Goal: Task Accomplishment & Management: Manage account settings

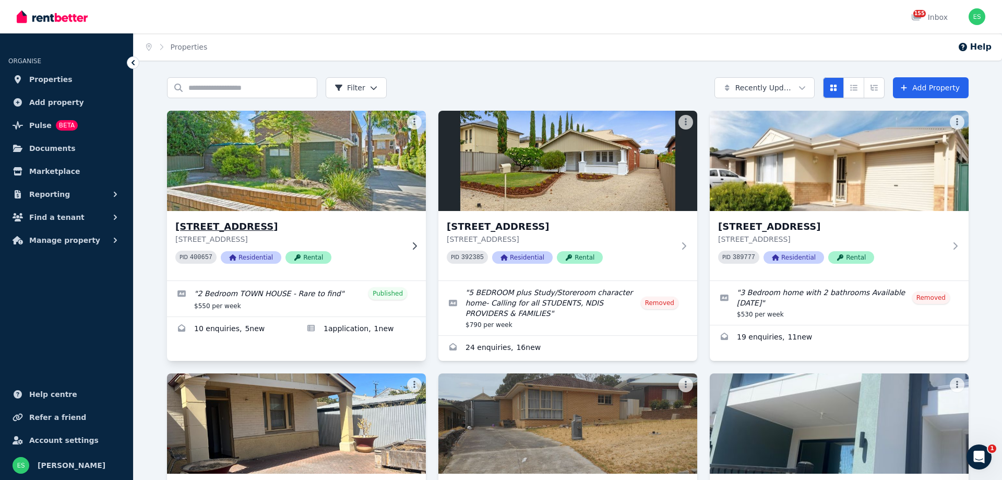
click at [273, 199] on img at bounding box center [297, 160] width 272 height 105
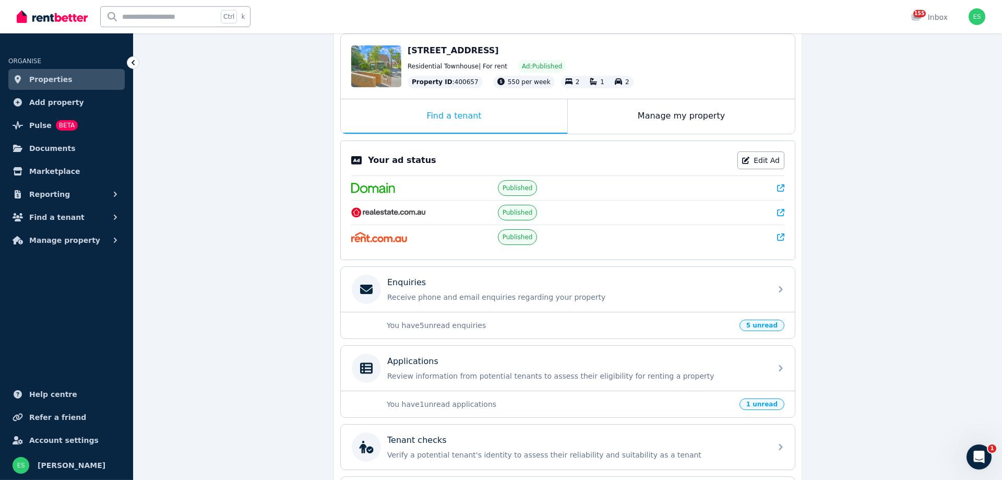
scroll to position [106, 0]
click at [584, 321] on p "You have 5 unread enquiries" at bounding box center [560, 324] width 347 height 10
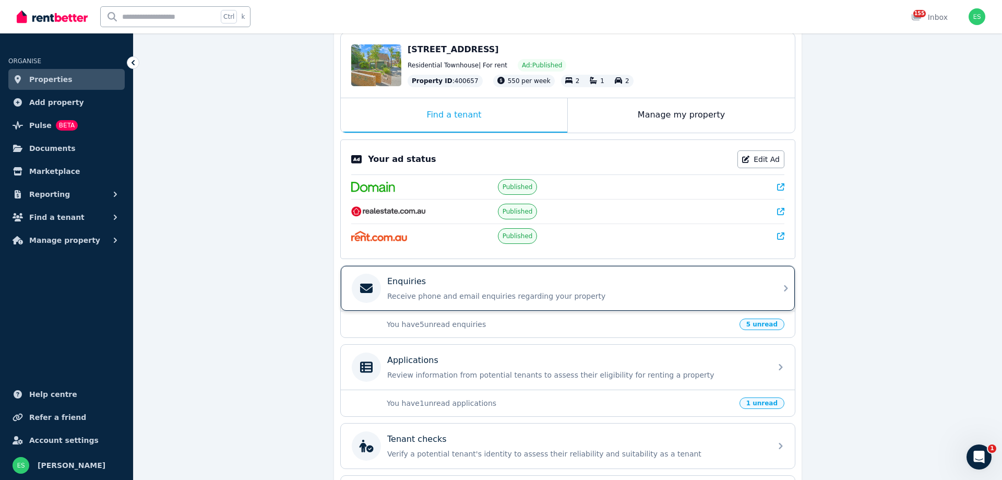
click at [541, 287] on div "Enquiries" at bounding box center [576, 281] width 378 height 13
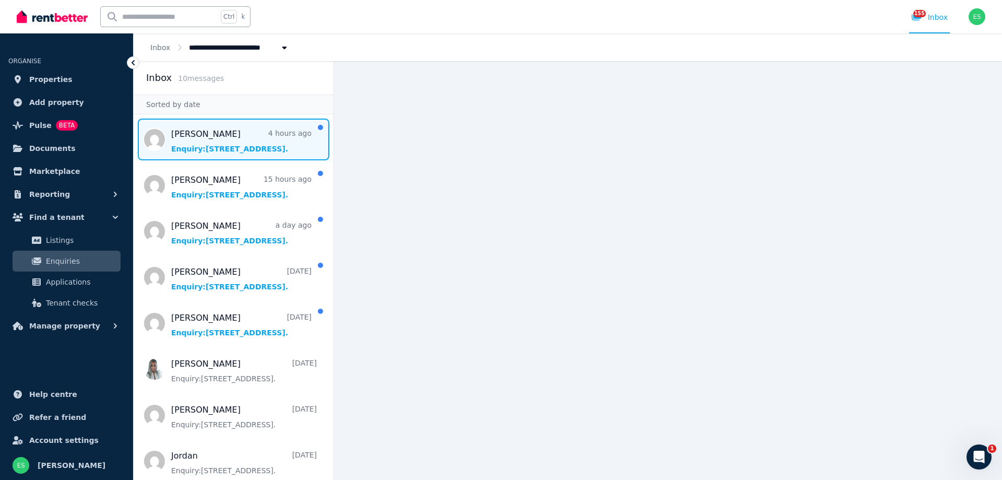
click at [188, 152] on span "Message list" at bounding box center [234, 140] width 200 height 42
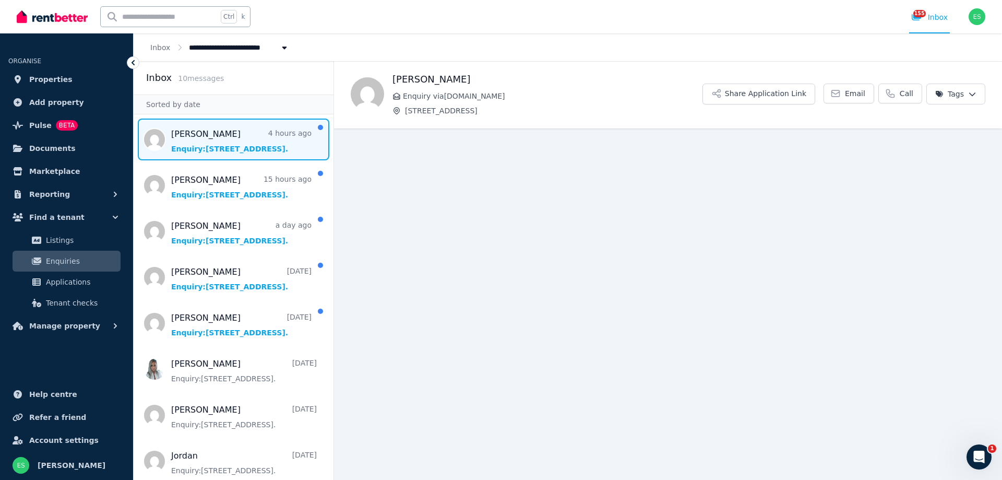
click at [188, 152] on span "Message list" at bounding box center [234, 140] width 200 height 42
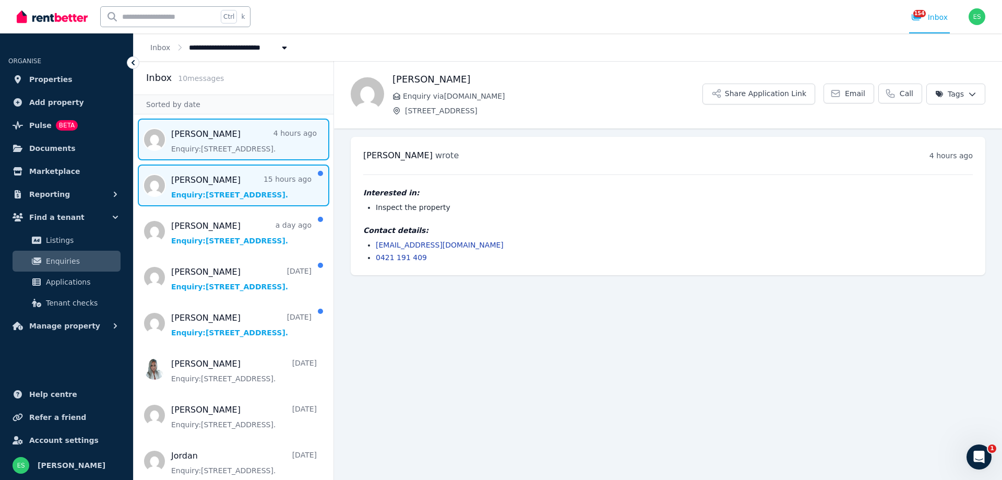
click at [204, 181] on span "Message list" at bounding box center [234, 185] width 200 height 42
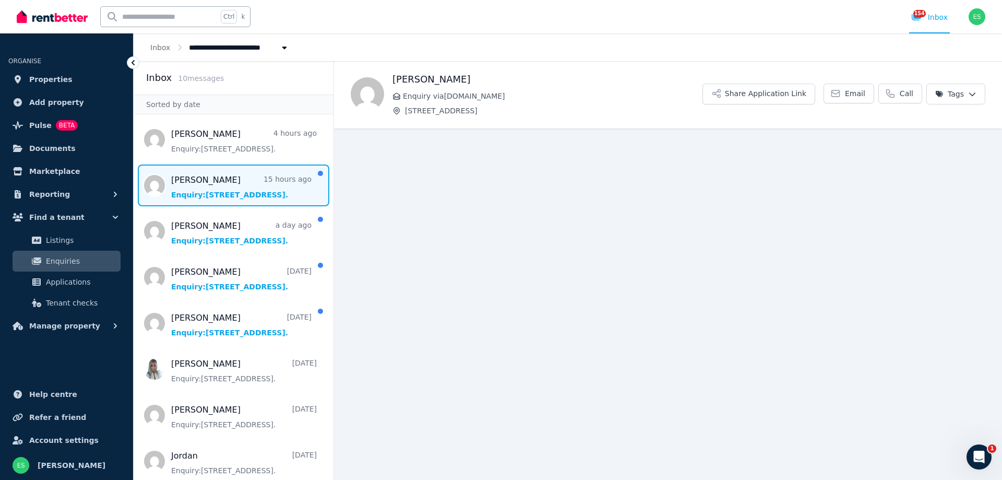
click at [204, 181] on span "Message list" at bounding box center [234, 185] width 200 height 42
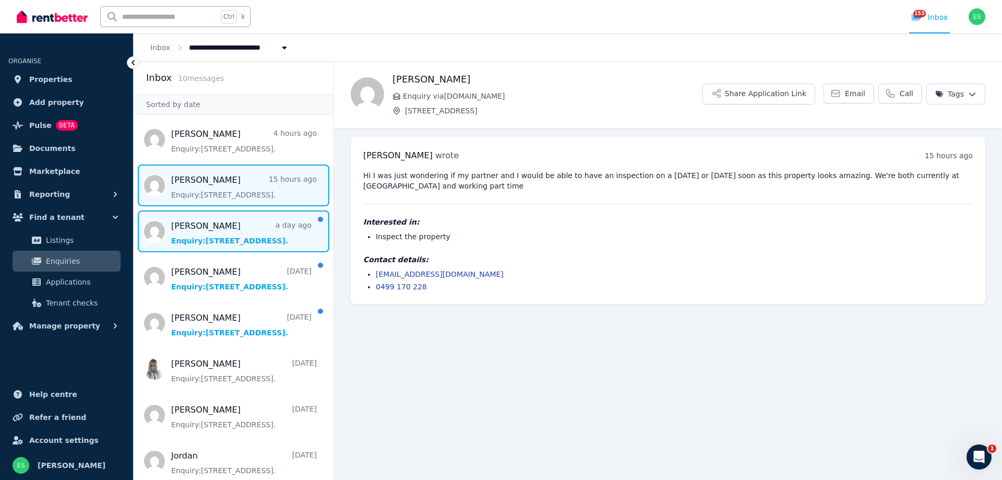
click at [216, 233] on span "Message list" at bounding box center [234, 231] width 200 height 42
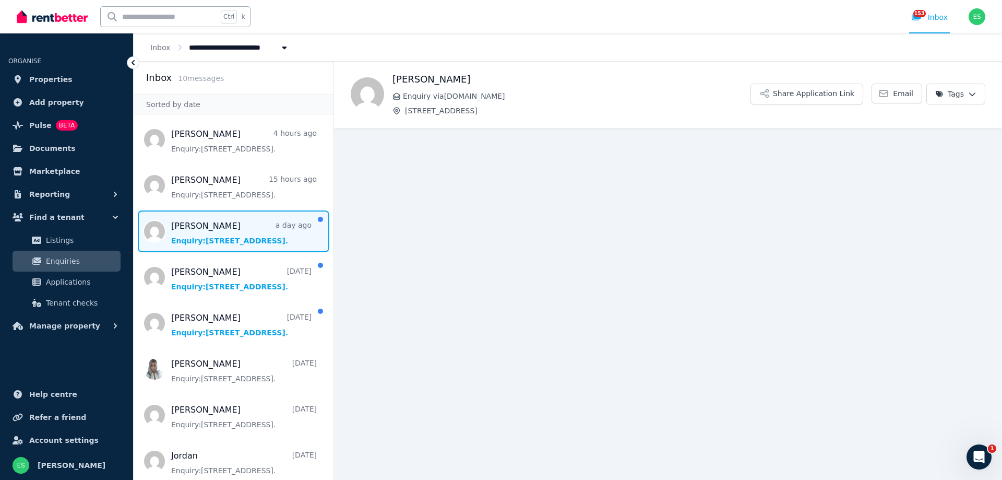
click at [216, 233] on span "Message list" at bounding box center [234, 231] width 200 height 42
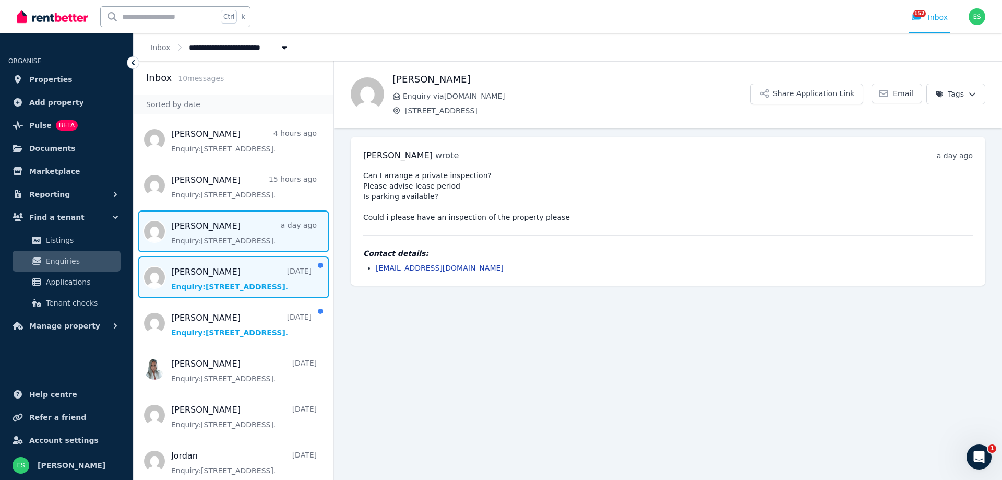
click at [212, 276] on span "Message list" at bounding box center [234, 277] width 200 height 42
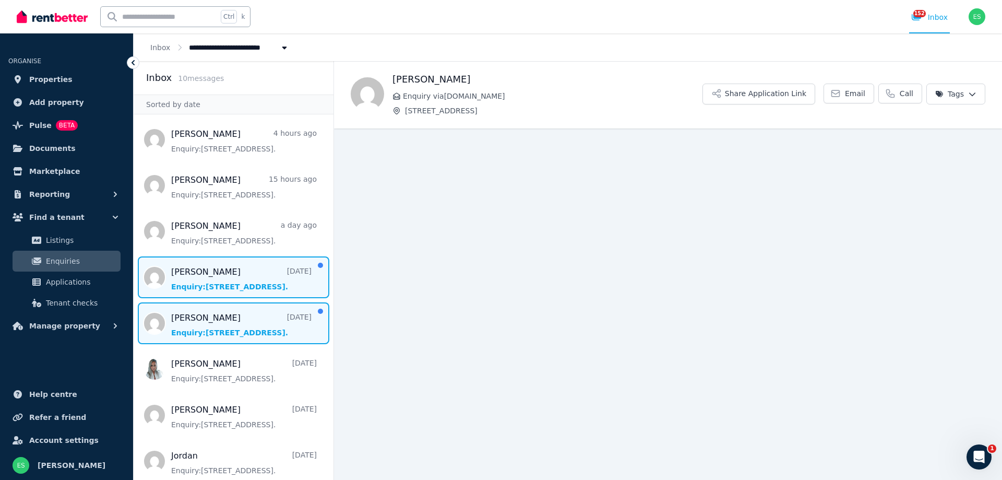
click at [207, 322] on span "Message list" at bounding box center [234, 323] width 200 height 42
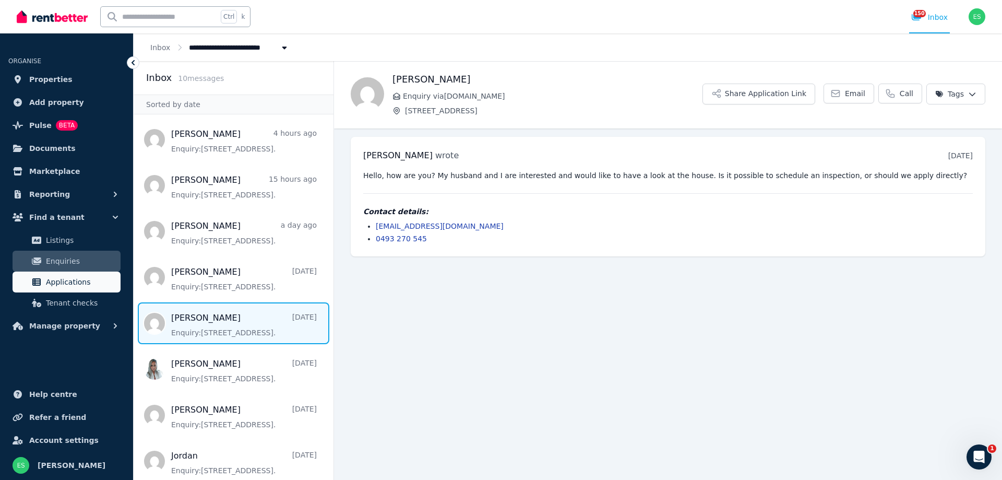
click at [78, 287] on span "Applications" at bounding box center [81, 282] width 70 height 13
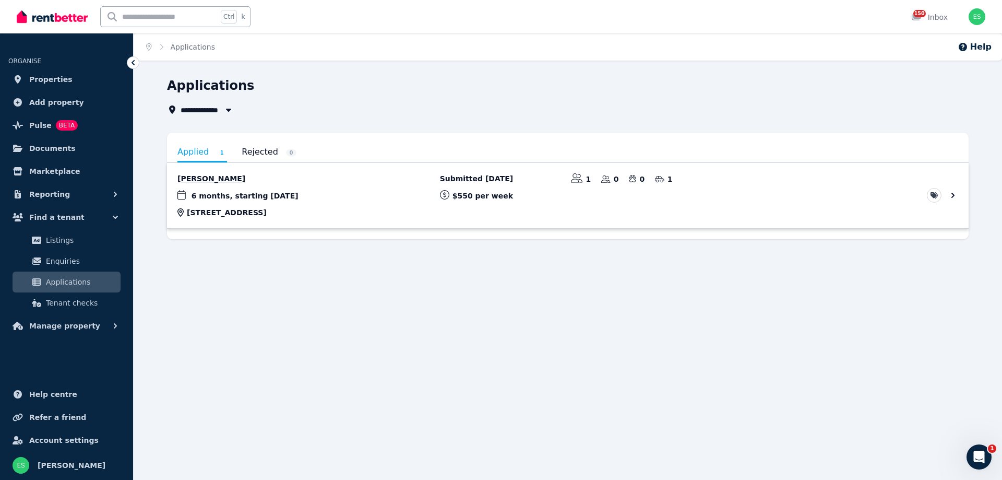
click at [212, 178] on link "View application: Lana Scardigno" at bounding box center [568, 195] width 802 height 65
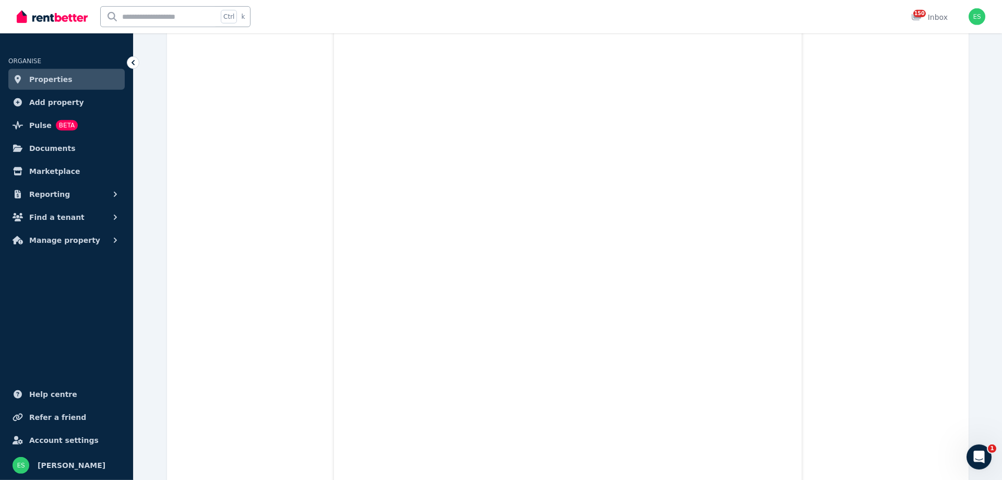
scroll to position [8097, 0]
click at [39, 75] on span "Properties" at bounding box center [50, 79] width 43 height 13
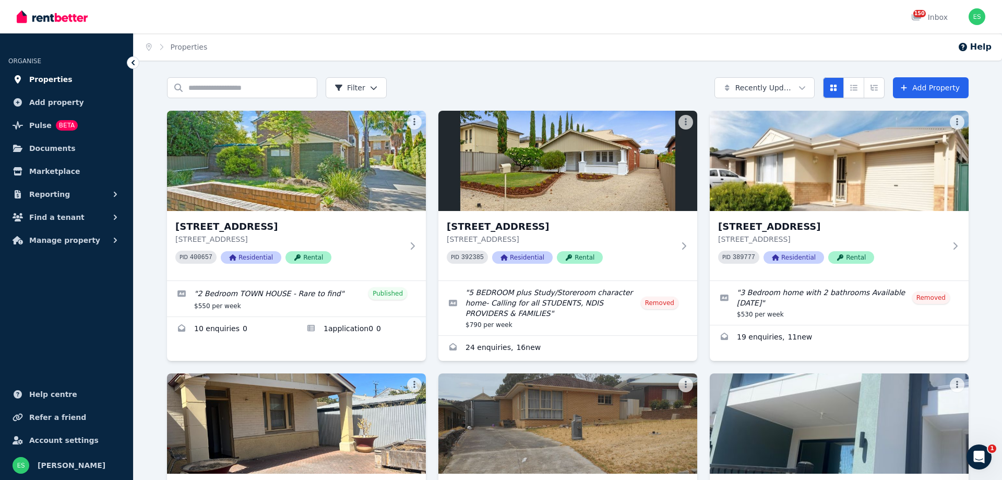
click at [42, 75] on span "Properties" at bounding box center [50, 79] width 43 height 13
click at [217, 328] on link "Enquiries for 2/8 Wallala Ave, Park Holme" at bounding box center [231, 329] width 129 height 25
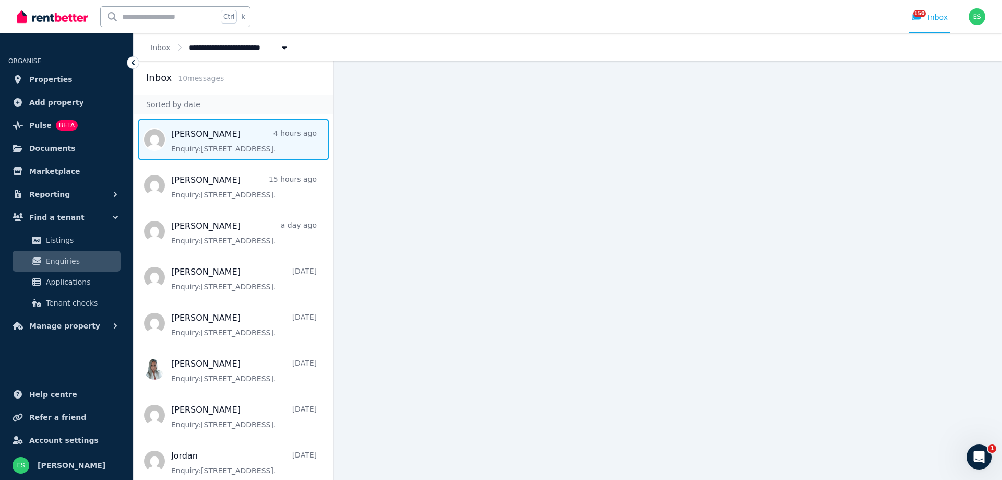
click at [199, 138] on span "Message list" at bounding box center [234, 140] width 200 height 42
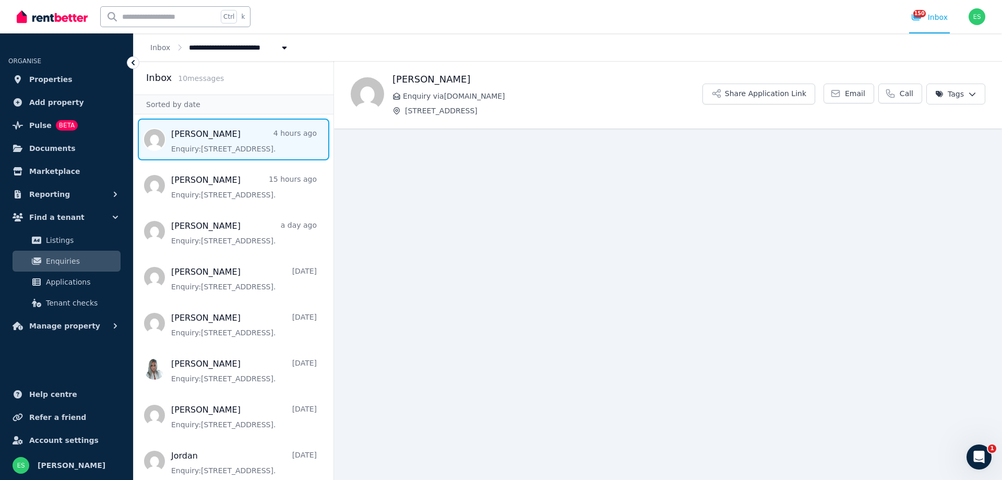
click at [190, 146] on span "Message list" at bounding box center [234, 140] width 200 height 42
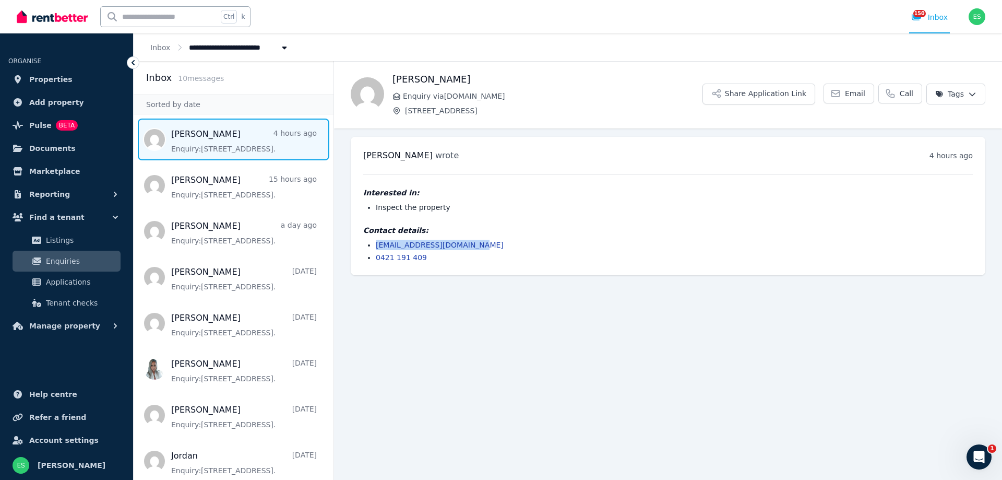
drag, startPoint x: 472, startPoint y: 246, endPoint x: 372, endPoint y: 245, distance: 100.8
click at [376, 245] on li "[EMAIL_ADDRESS][DOMAIN_NAME]" at bounding box center [674, 245] width 597 height 10
copy link "[EMAIL_ADDRESS][DOMAIN_NAME]"
drag, startPoint x: 503, startPoint y: 112, endPoint x: 457, endPoint y: 118, distance: 45.8
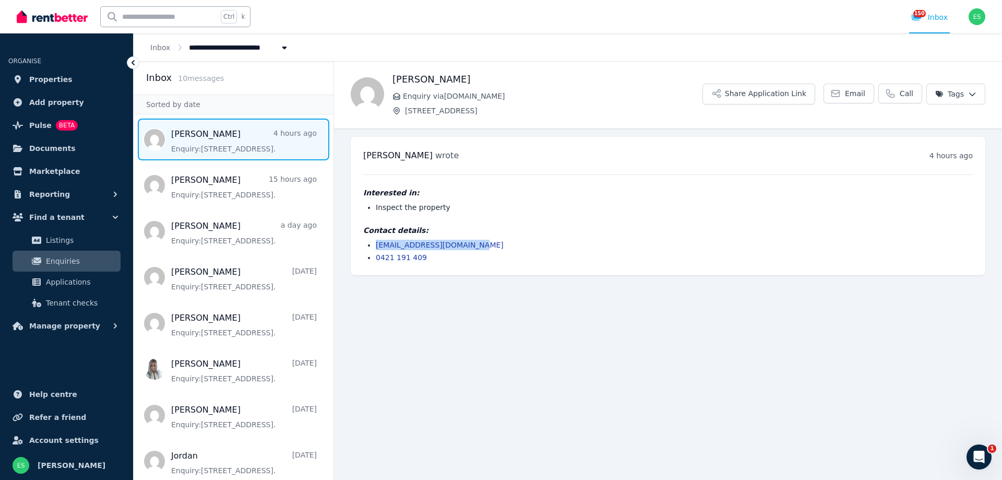
click at [393, 112] on p "[STREET_ADDRESS]" at bounding box center [548, 110] width 310 height 10
copy p "[STREET_ADDRESS]"
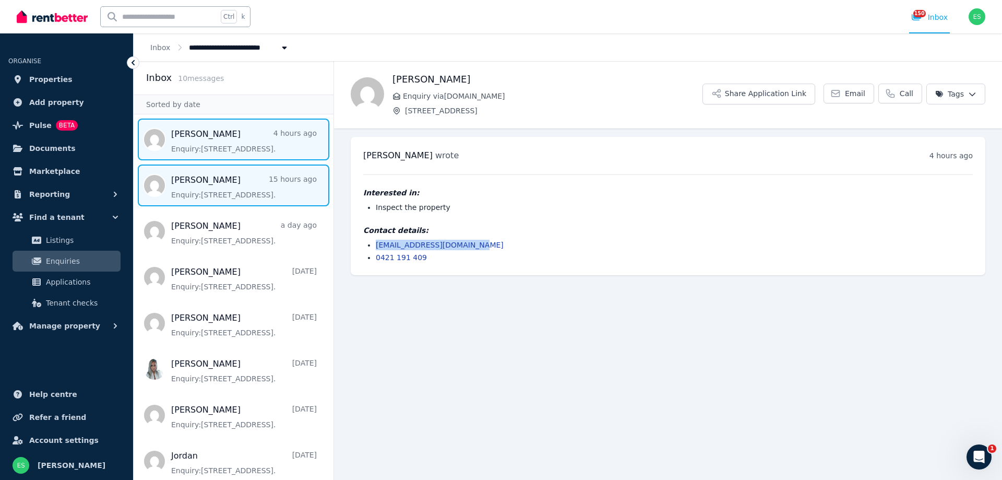
click at [205, 175] on span "Message list" at bounding box center [234, 185] width 200 height 42
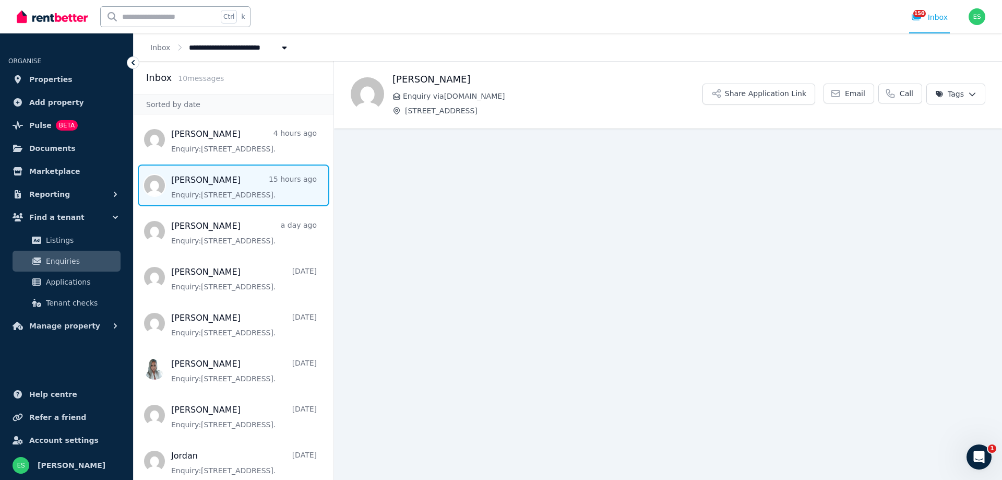
click at [216, 192] on span "Message list" at bounding box center [234, 185] width 200 height 42
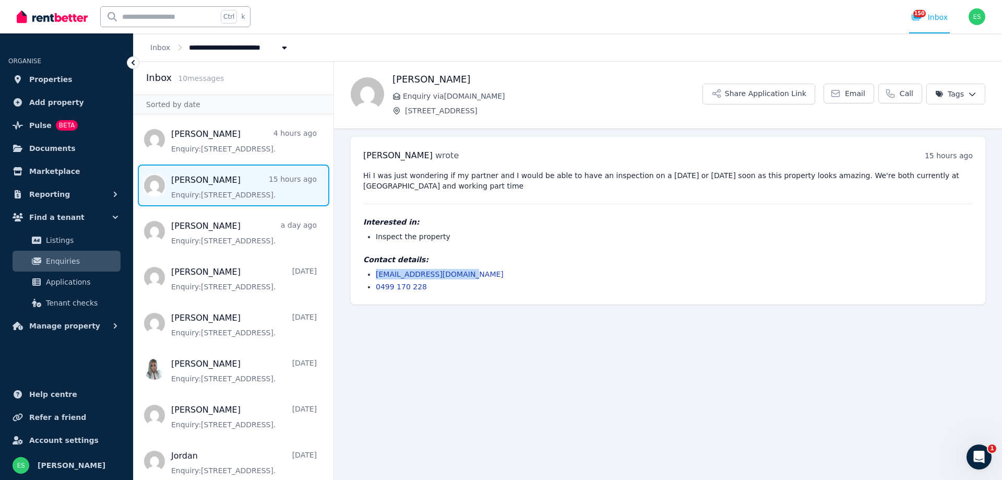
drag, startPoint x: 464, startPoint y: 277, endPoint x: 383, endPoint y: 276, distance: 80.4
click at [376, 278] on li "[EMAIL_ADDRESS][DOMAIN_NAME]" at bounding box center [674, 274] width 597 height 10
copy link "[EMAIL_ADDRESS][DOMAIN_NAME]"
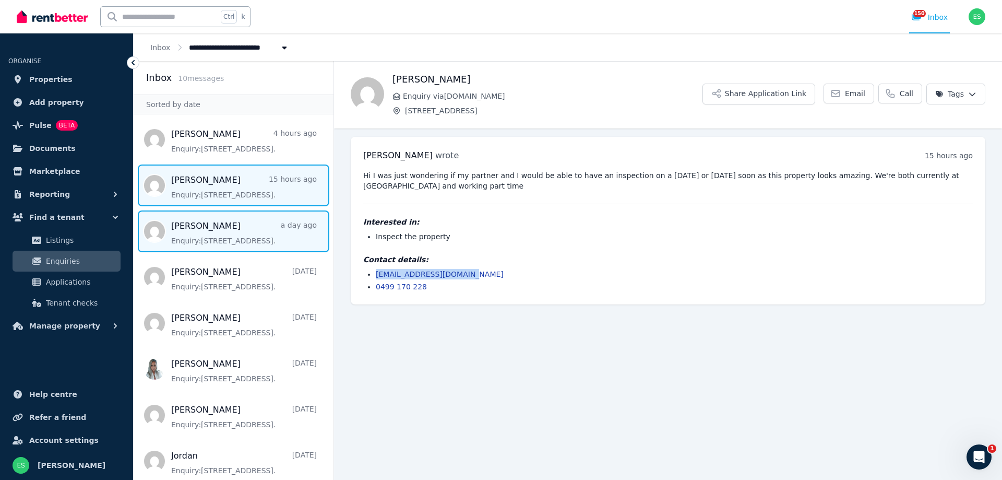
click at [233, 223] on span "Message list" at bounding box center [234, 231] width 200 height 42
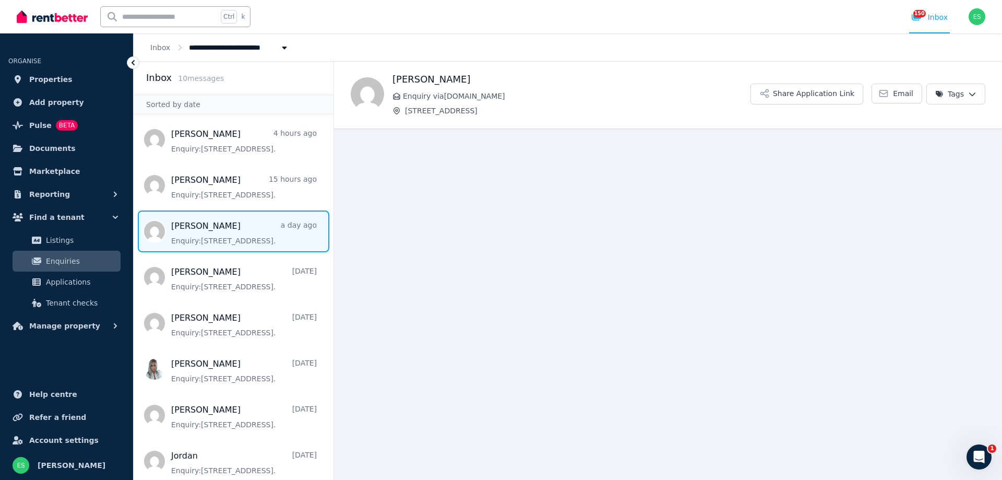
click at [252, 237] on span "Message list" at bounding box center [234, 231] width 200 height 42
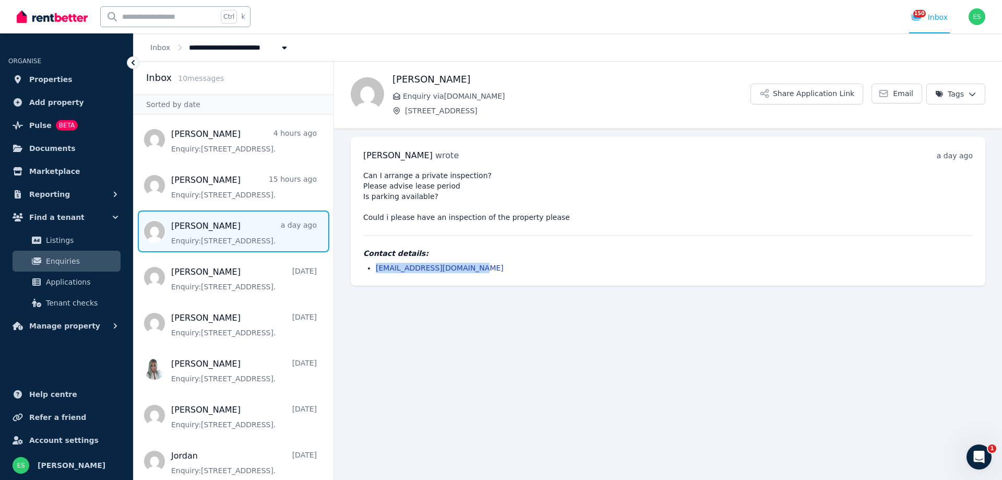
drag, startPoint x: 469, startPoint y: 270, endPoint x: 396, endPoint y: 264, distance: 73.4
click at [376, 270] on li "[EMAIL_ADDRESS][DOMAIN_NAME]" at bounding box center [674, 268] width 597 height 10
copy link "[EMAIL_ADDRESS][DOMAIN_NAME]"
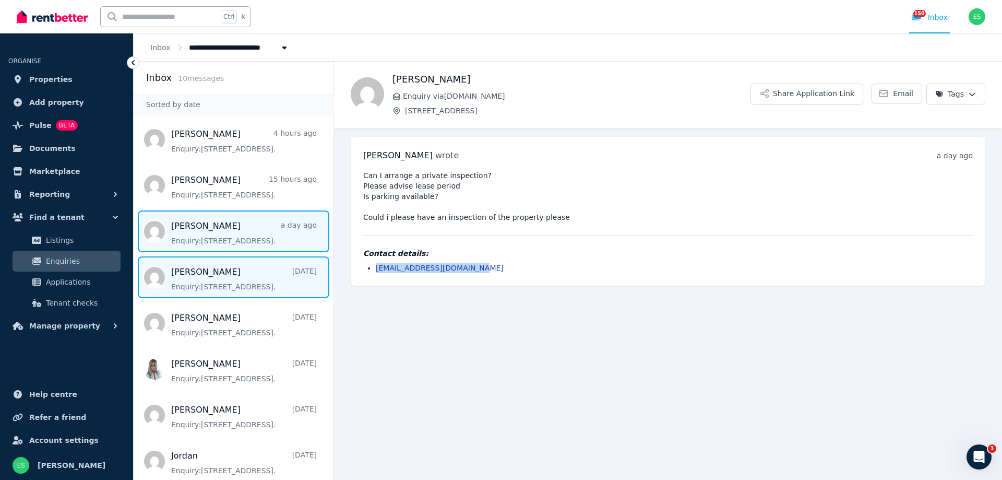
click at [255, 270] on span "Message list" at bounding box center [234, 277] width 200 height 42
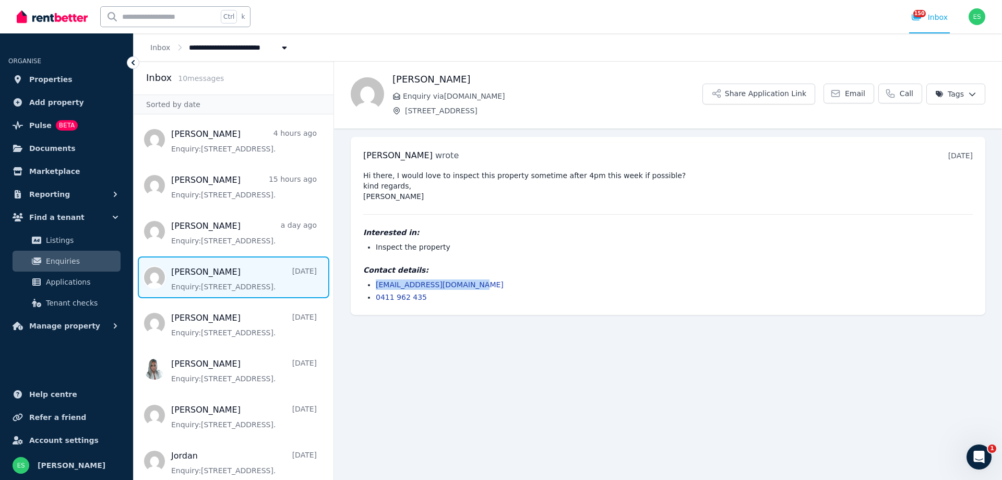
drag, startPoint x: 481, startPoint y: 286, endPoint x: 372, endPoint y: 289, distance: 109.1
click at [376, 289] on li "[EMAIL_ADDRESS][DOMAIN_NAME]" at bounding box center [674, 284] width 597 height 10
copy link "[EMAIL_ADDRESS][DOMAIN_NAME]"
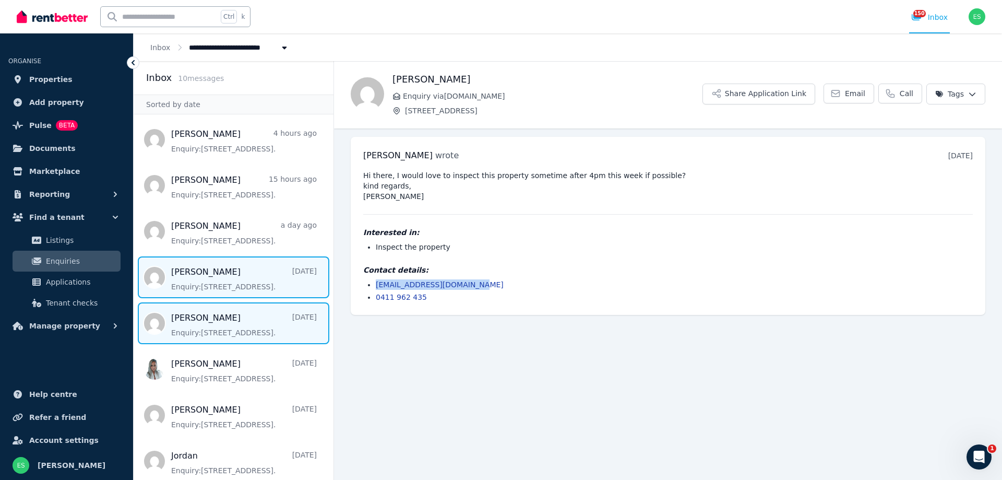
click at [263, 321] on span "Message list" at bounding box center [234, 323] width 200 height 42
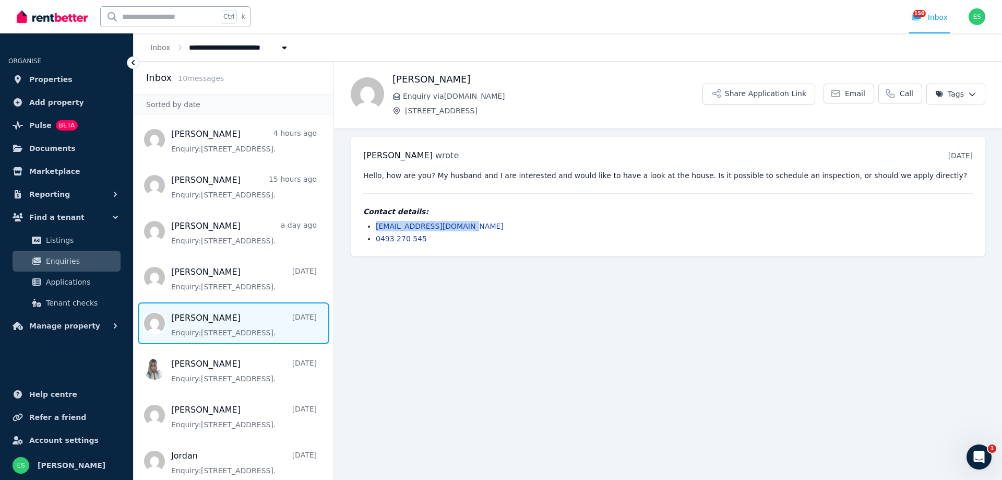
drag, startPoint x: 466, startPoint y: 226, endPoint x: 373, endPoint y: 228, distance: 93.5
click at [376, 228] on li "[EMAIL_ADDRESS][DOMAIN_NAME]" at bounding box center [674, 226] width 597 height 10
copy link "[EMAIL_ADDRESS][DOMAIN_NAME]"
